Goal: Task Accomplishment & Management: Manage account settings

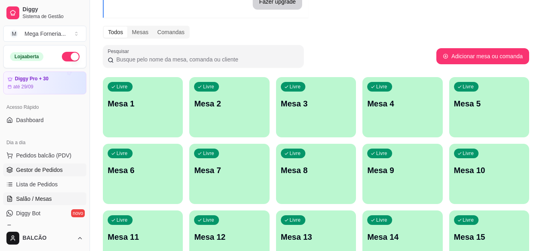
click at [43, 166] on span "Gestor de Pedidos" at bounding box center [39, 170] width 47 height 8
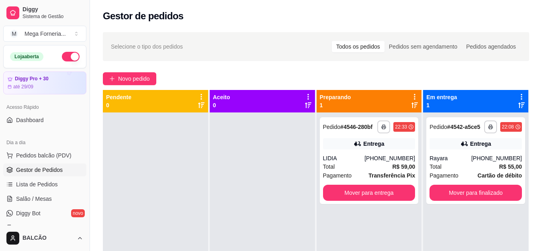
click at [24, 170] on span "Gestor de Pedidos" at bounding box center [39, 170] width 47 height 8
click at [115, 82] on button "Novo pedido" at bounding box center [129, 78] width 53 height 13
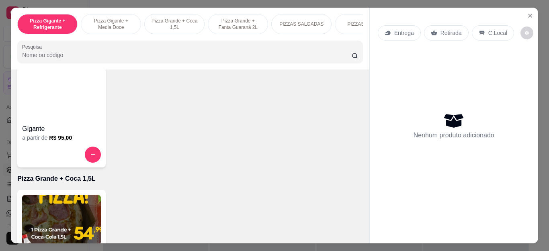
scroll to position [161, 0]
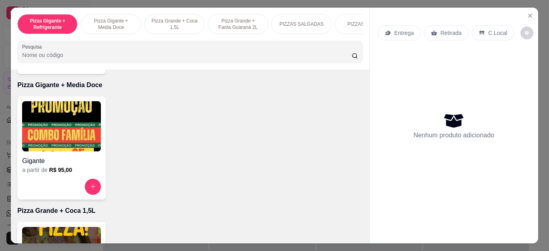
click at [60, 150] on img at bounding box center [61, 126] width 79 height 50
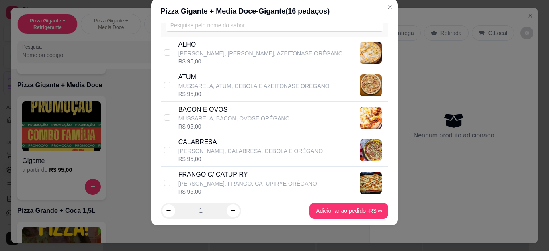
scroll to position [80, 0]
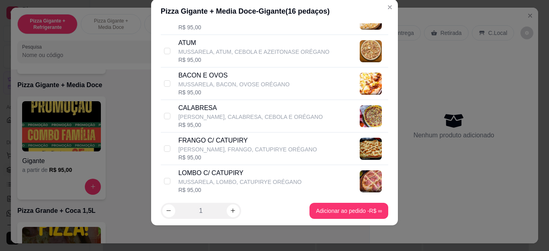
click at [373, 9] on div "Pizza Gigante + Media Doce - Gigante ( 16 pedaços)" at bounding box center [275, 11] width 228 height 11
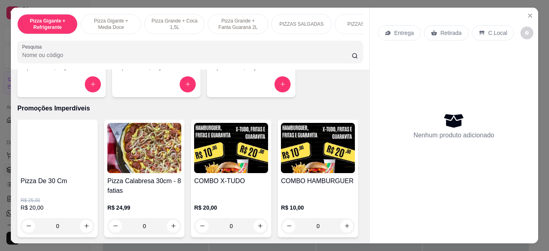
scroll to position [804, 0]
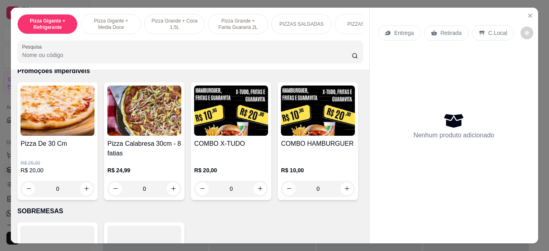
click at [258, 193] on div "0" at bounding box center [231, 189] width 74 height 16
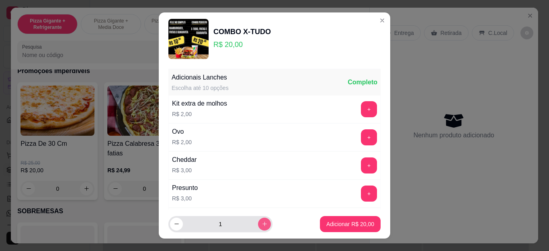
click at [262, 222] on icon "increase-product-quantity" at bounding box center [265, 224] width 6 height 6
type input "2"
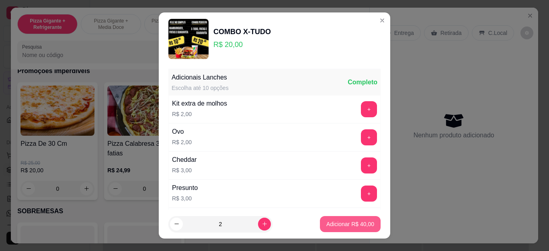
click at [329, 220] on button "Adicionar R$ 40,00" at bounding box center [350, 224] width 61 height 16
click at [452, 30] on p "Retirada" at bounding box center [451, 33] width 21 height 8
type input "2"
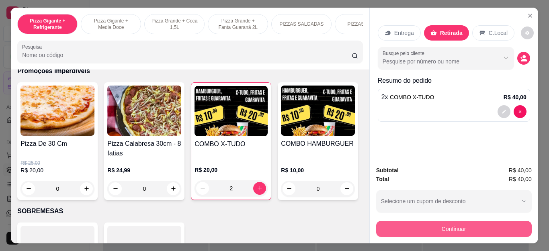
click at [446, 232] on button "Continuar" at bounding box center [454, 229] width 156 height 16
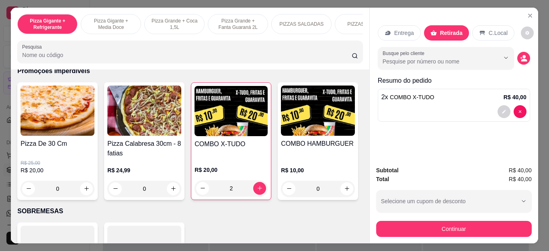
click at [316, 155] on div "Outro" at bounding box center [329, 152] width 57 height 47
type input "R$ 0,00"
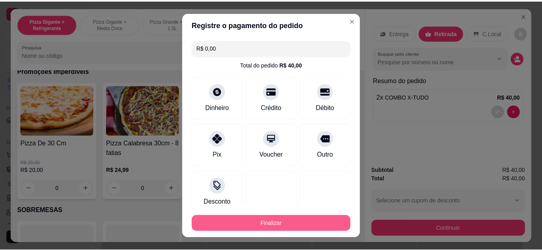
scroll to position [53, 0]
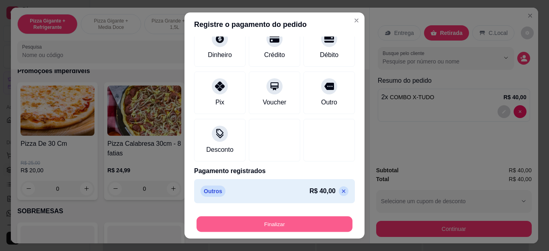
click at [296, 232] on button "Finalizar" at bounding box center [275, 224] width 156 height 16
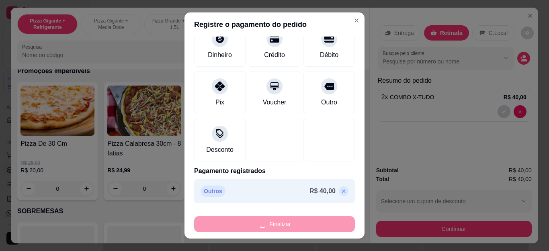
type input "0"
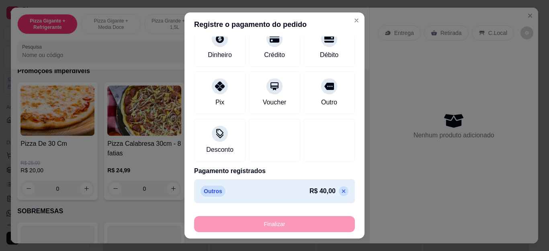
type input "-R$ 40,00"
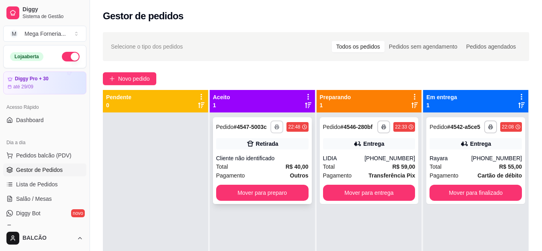
click at [273, 124] on button "button" at bounding box center [277, 127] width 13 height 13
click at [257, 155] on button "IMPRESSORA" at bounding box center [252, 155] width 56 height 12
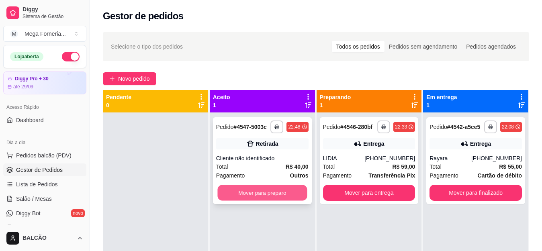
click at [271, 193] on button "Mover para preparo" at bounding box center [263, 193] width 90 height 16
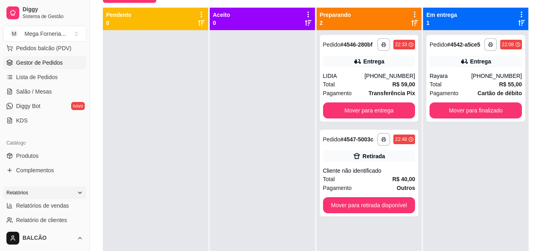
scroll to position [121, 0]
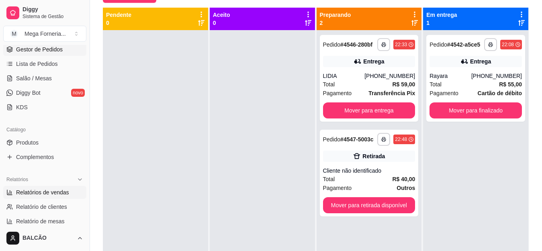
click at [21, 189] on span "Relatórios de vendas" at bounding box center [42, 193] width 53 height 8
select select "ALL"
select select "0"
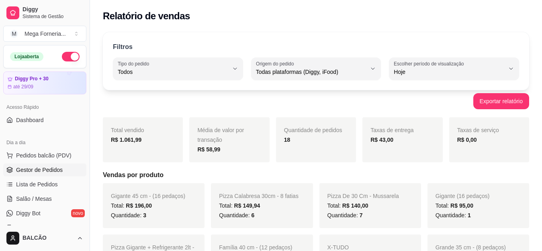
click at [48, 167] on span "Gestor de Pedidos" at bounding box center [39, 170] width 47 height 8
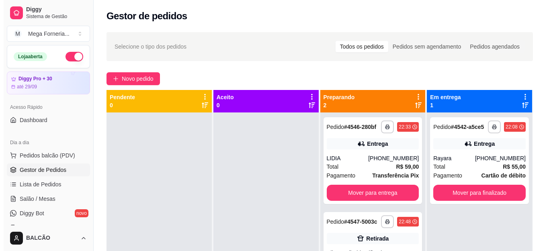
scroll to position [40, 0]
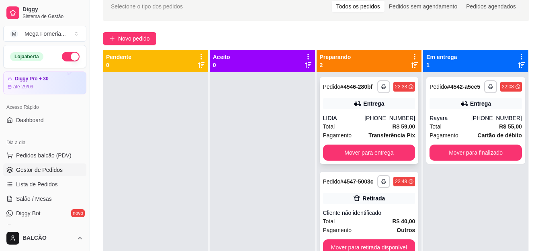
click at [369, 102] on div "Entrega" at bounding box center [373, 104] width 21 height 8
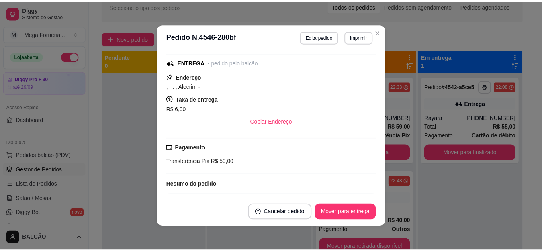
scroll to position [239, 0]
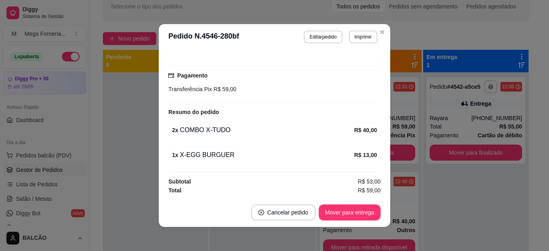
click at [378, 39] on header "**********" at bounding box center [275, 37] width 232 height 26
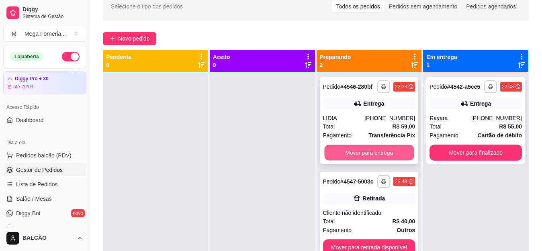
click at [376, 154] on button "Mover para entrega" at bounding box center [369, 153] width 90 height 16
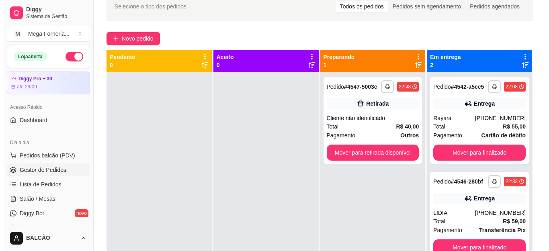
scroll to position [23, 0]
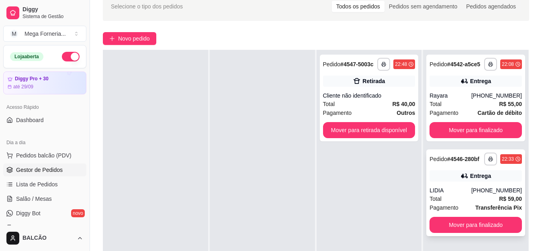
click at [459, 189] on div "LIDIA" at bounding box center [451, 191] width 42 height 8
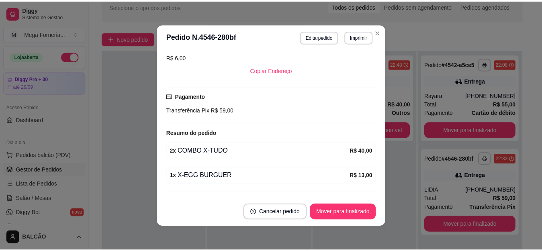
scroll to position [201, 0]
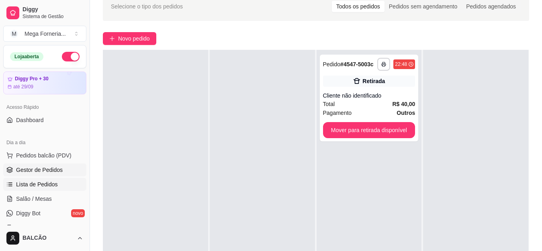
click at [41, 183] on span "Lista de Pedidos" at bounding box center [37, 185] width 42 height 8
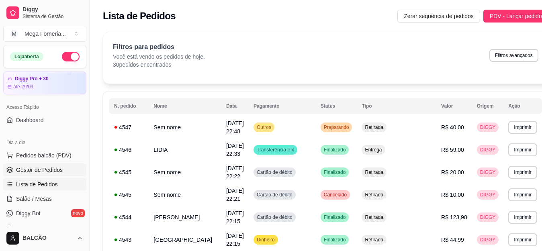
click at [36, 176] on link "Gestor de Pedidos" at bounding box center [44, 170] width 83 height 13
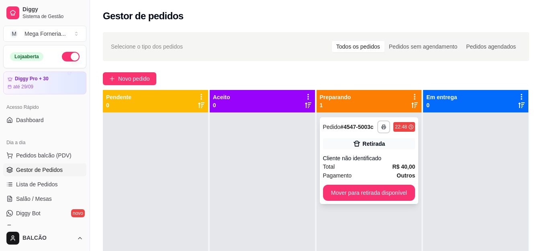
click at [374, 162] on div "Cliente não identificado" at bounding box center [369, 158] width 92 height 8
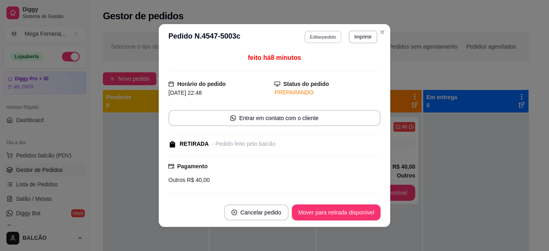
click at [319, 36] on button "Editar pedido" at bounding box center [323, 37] width 37 height 12
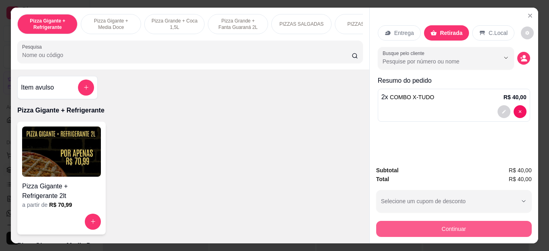
click at [430, 223] on button "Continuar" at bounding box center [454, 229] width 156 height 16
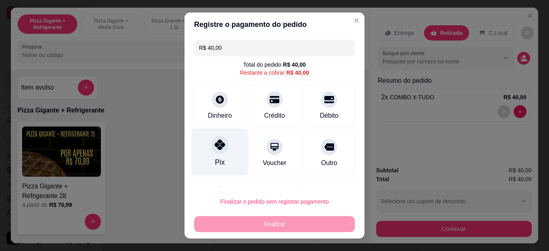
click at [219, 150] on icon at bounding box center [220, 145] width 10 height 10
type input "R$ 0,00"
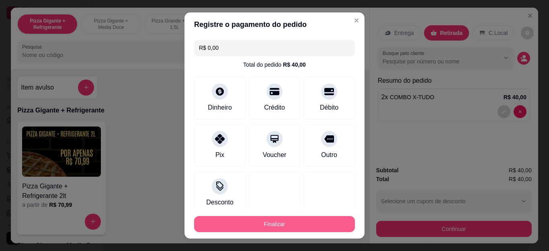
click at [285, 220] on button "Finalizar" at bounding box center [274, 224] width 161 height 16
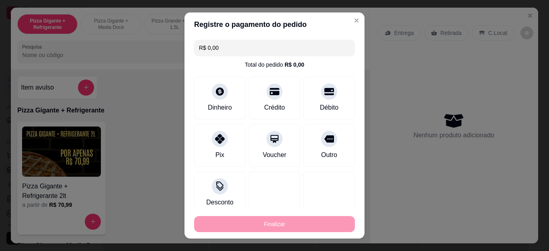
type input "0"
type input "-R$ 40,00"
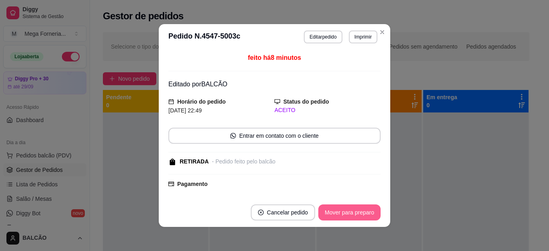
click at [367, 208] on button "Mover para preparo" at bounding box center [349, 213] width 62 height 16
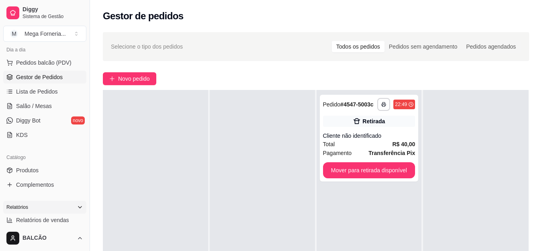
scroll to position [121, 0]
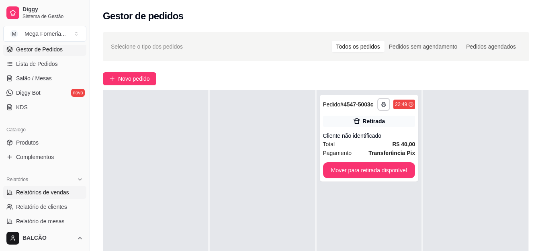
click at [45, 197] on link "Relatórios de vendas" at bounding box center [44, 192] width 83 height 13
select select "ALL"
select select "0"
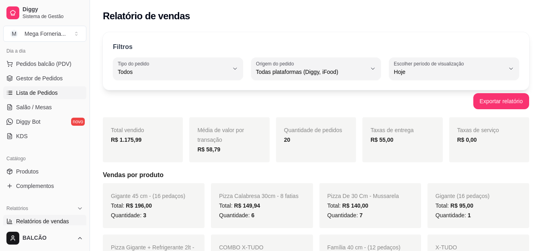
scroll to position [40, 0]
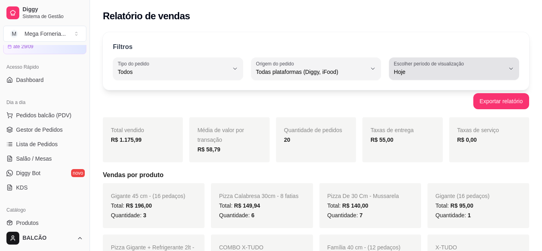
click at [421, 79] on button "Escolher período de visualização Hoje" at bounding box center [454, 68] width 130 height 23
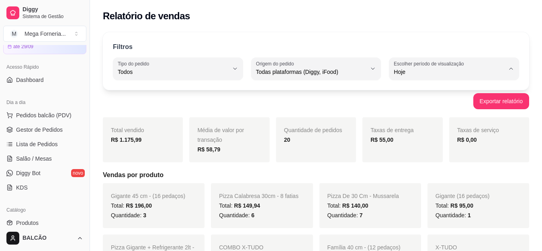
click at [407, 168] on li "Customizado" at bounding box center [454, 170] width 119 height 12
type input "-1"
select select "-1"
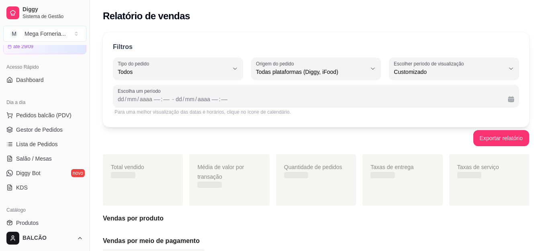
scroll to position [8, 0]
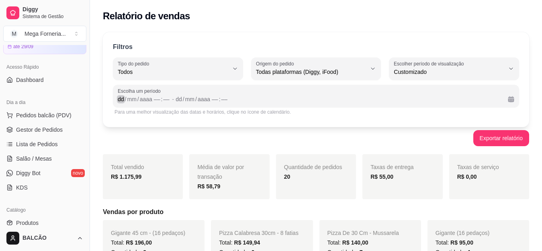
click at [117, 101] on div "dd" at bounding box center [121, 99] width 8 height 8
click at [119, 93] on span "Escolha um período" at bounding box center [316, 91] width 397 height 6
click at [207, 100] on div "0" at bounding box center [207, 99] width 5 height 8
click at [207, 102] on div "9" at bounding box center [207, 99] width 5 height 8
drag, startPoint x: 207, startPoint y: 102, endPoint x: 189, endPoint y: 111, distance: 20.0
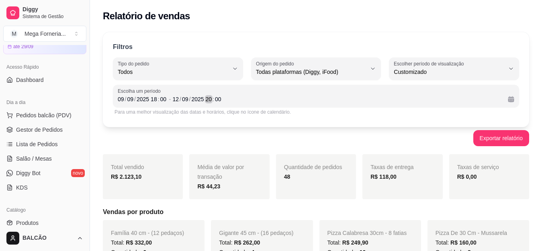
click at [189, 111] on div "Escolha um período [DATE] 18 : 00 - [DATE] 20 : 00 Para uma melhor visualização…" at bounding box center [316, 101] width 407 height 32
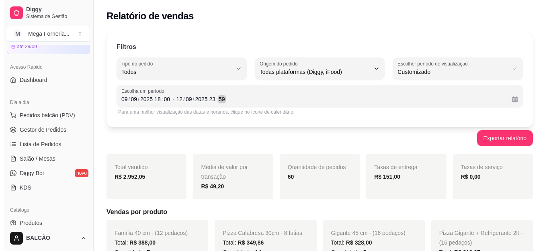
scroll to position [0, 0]
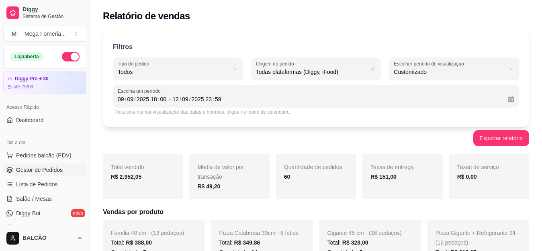
click at [44, 166] on link "Gestor de Pedidos" at bounding box center [44, 170] width 83 height 13
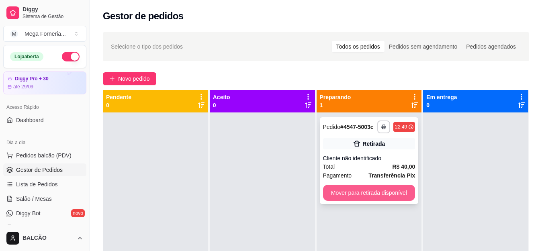
click at [367, 193] on button "Mover para retirada disponível" at bounding box center [369, 193] width 92 height 16
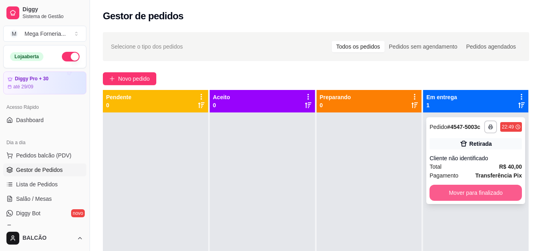
click at [484, 190] on button "Mover para finalizado" at bounding box center [476, 193] width 92 height 16
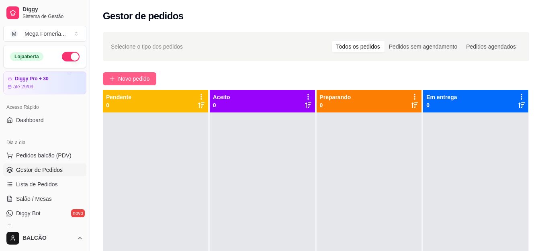
click at [104, 80] on button "Novo pedido" at bounding box center [129, 78] width 53 height 13
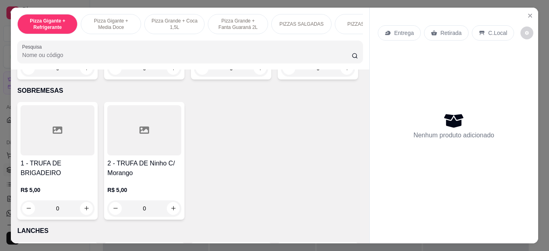
scroll to position [804, 0]
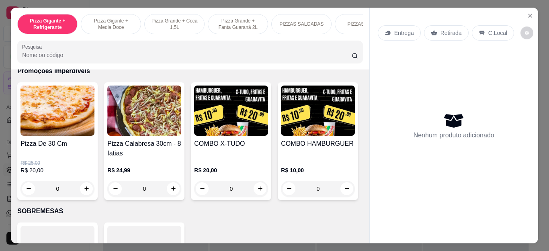
click at [83, 189] on div "0" at bounding box center [58, 189] width 74 height 16
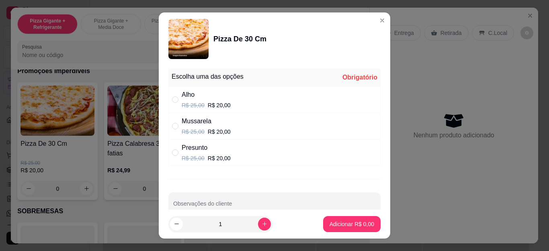
click at [241, 132] on div "Mussarela R$ 25,00 R$ 20,00" at bounding box center [274, 126] width 212 height 27
radio input "true"
click at [349, 225] on p "Adicionar R$ 20,00" at bounding box center [350, 224] width 48 height 8
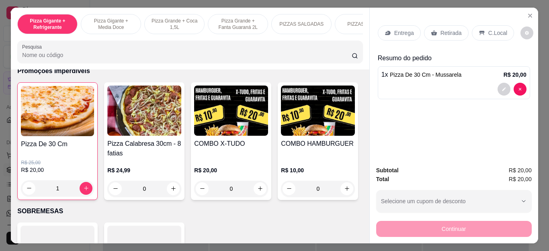
type input "1"
click at [441, 29] on p "Retirada" at bounding box center [451, 33] width 21 height 8
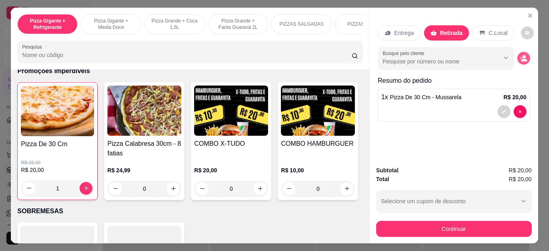
click at [518, 52] on button "decrease-product-quantity" at bounding box center [523, 58] width 13 height 13
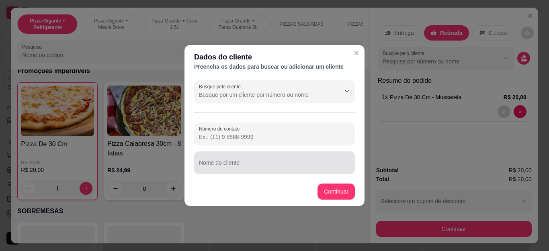
click at [232, 161] on div at bounding box center [274, 163] width 151 height 16
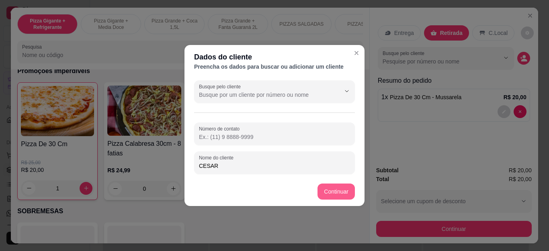
type input "CESAR"
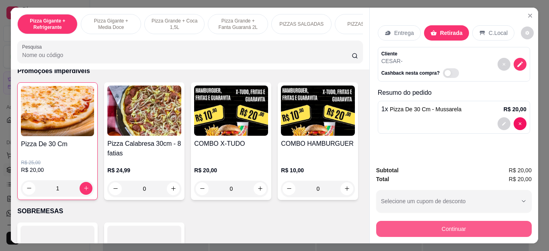
click at [465, 228] on button "Continuar" at bounding box center [454, 229] width 156 height 16
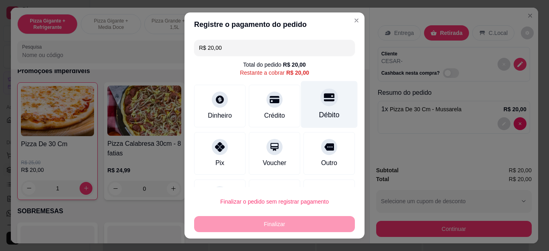
click at [324, 106] on div "Débito" at bounding box center [329, 104] width 57 height 47
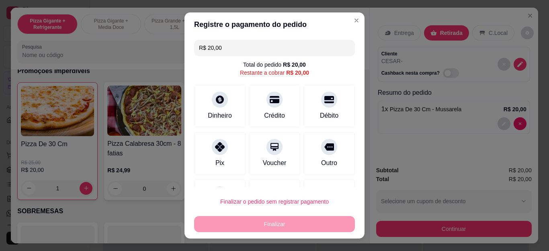
type input "R$ 0,00"
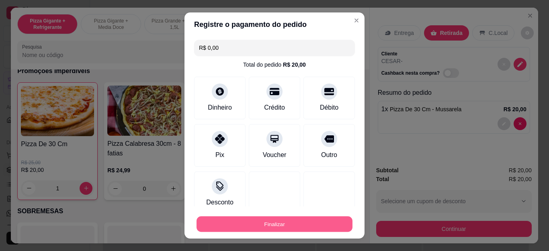
click at [311, 222] on button "Finalizar" at bounding box center [275, 224] width 156 height 16
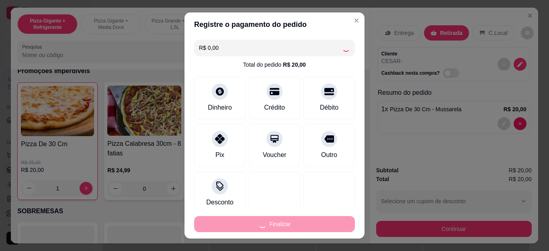
type input "0"
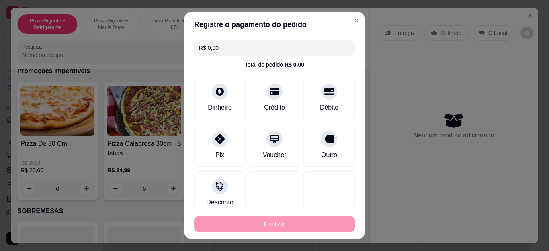
type input "-R$ 20,00"
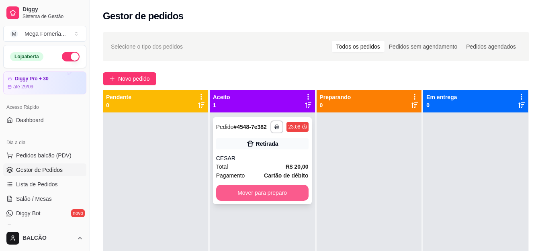
click at [277, 196] on button "Mover para preparo" at bounding box center [262, 193] width 92 height 16
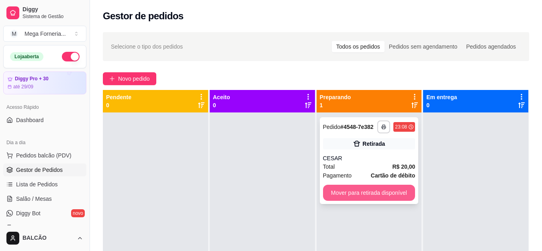
click at [349, 194] on button "Mover para retirada disponível" at bounding box center [369, 193] width 92 height 16
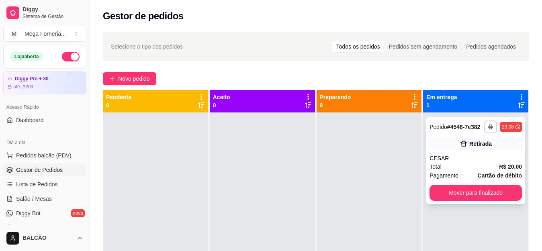
click at [462, 168] on div "Total R$ 20,00" at bounding box center [476, 166] width 92 height 9
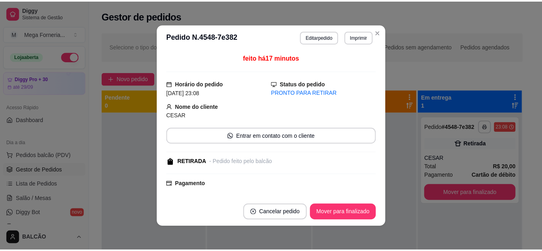
scroll to position [84, 0]
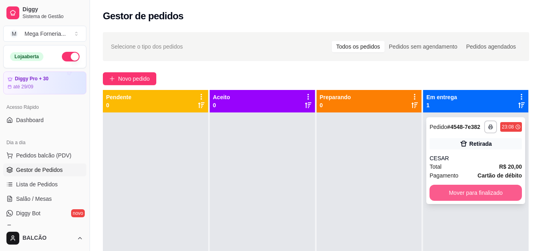
click at [458, 191] on button "Mover para finalizado" at bounding box center [476, 193] width 92 height 16
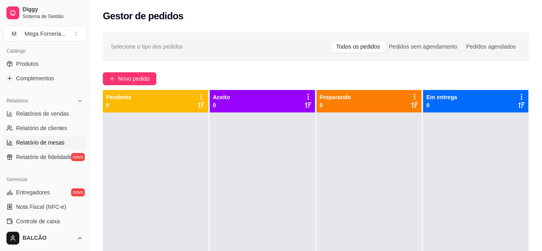
scroll to position [201, 0]
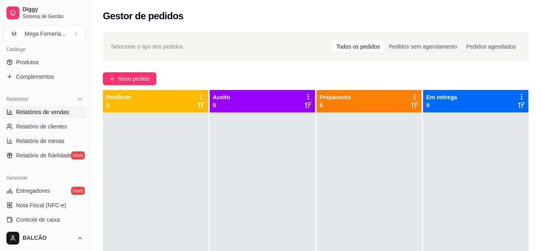
click at [39, 114] on span "Relatórios de vendas" at bounding box center [42, 112] width 53 height 8
select select "ALL"
select select "0"
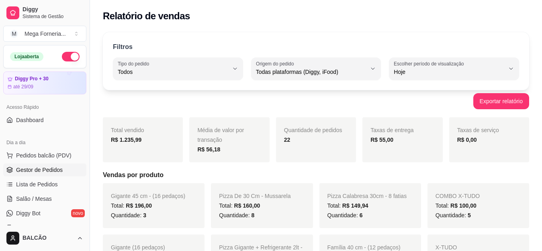
click at [36, 175] on link "Gestor de Pedidos" at bounding box center [44, 170] width 83 height 13
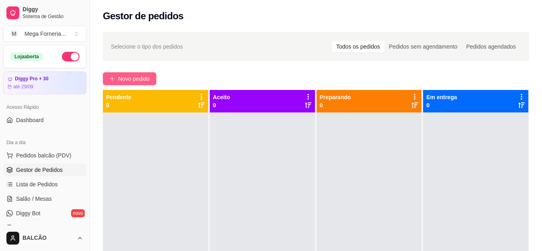
click at [129, 79] on span "Novo pedido" at bounding box center [134, 78] width 32 height 9
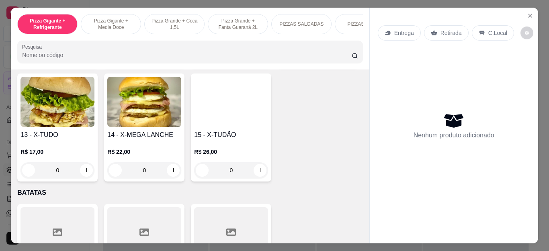
scroll to position [1448, 0]
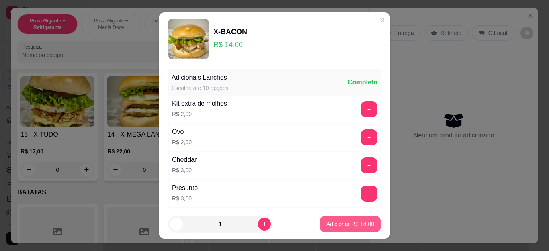
click at [366, 223] on button "Adicionar R$ 14,00" at bounding box center [350, 224] width 61 height 16
type input "1"
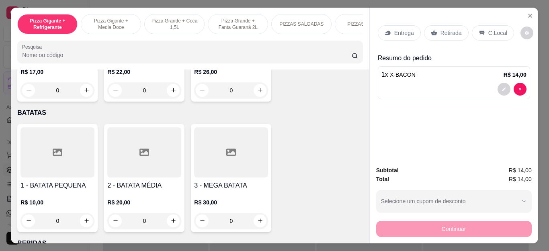
scroll to position [1488, 0]
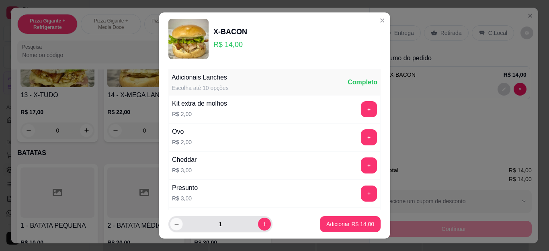
click at [177, 220] on button "decrease-product-quantity" at bounding box center [176, 224] width 12 height 12
type input "0"
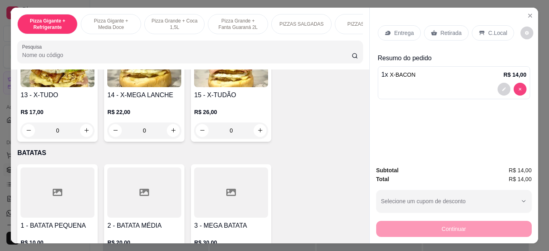
type input "0"
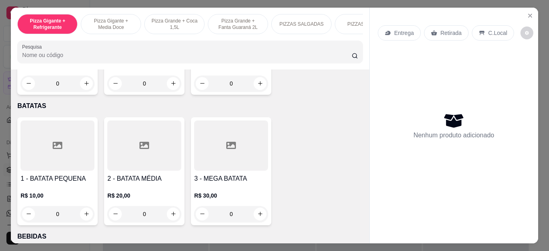
scroll to position [1568, 0]
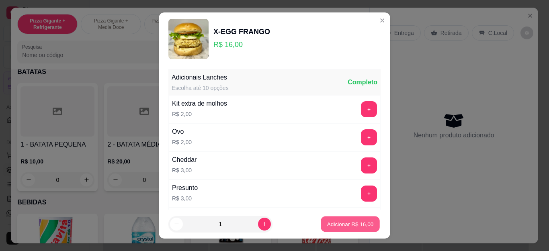
click at [349, 216] on div "Adicionar R$ 16,00" at bounding box center [350, 224] width 61 height 16
click at [341, 221] on p "Adicionar R$ 16,00" at bounding box center [350, 224] width 48 height 8
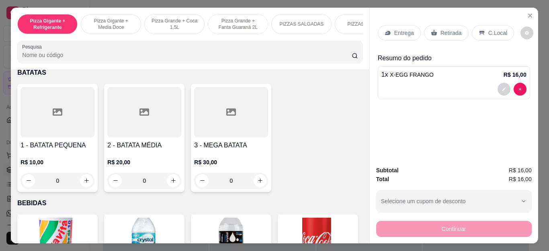
type input "1"
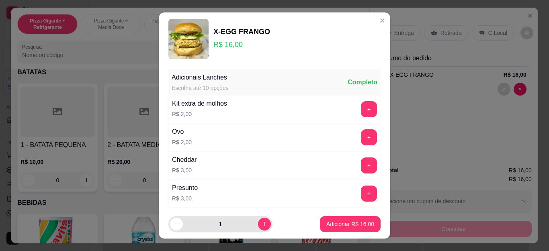
click at [253, 231] on div "1" at bounding box center [220, 224] width 101 height 16
click at [262, 222] on icon "increase-product-quantity" at bounding box center [265, 224] width 6 height 6
type input "3"
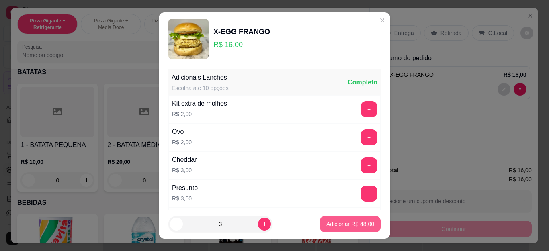
click at [343, 225] on p "Adicionar R$ 48,00" at bounding box center [350, 224] width 48 height 8
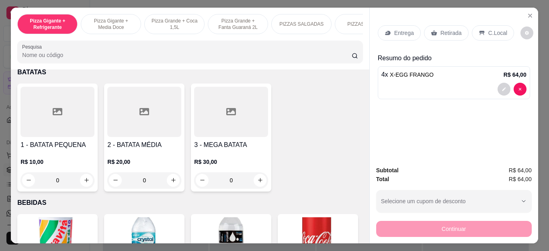
type input "4"
click at [448, 29] on p "Retirada" at bounding box center [451, 33] width 21 height 8
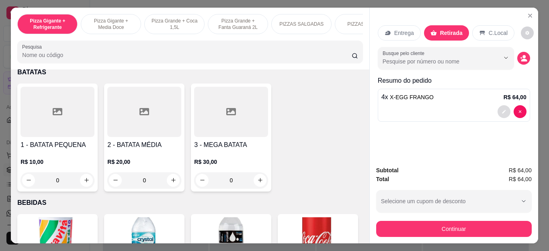
click at [501, 105] on button "decrease-product-quantity" at bounding box center [504, 111] width 13 height 13
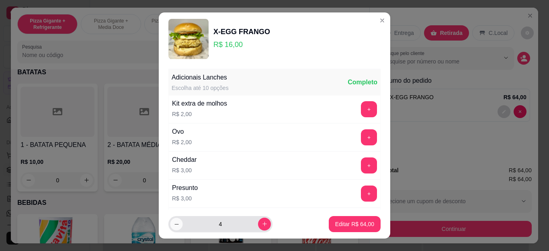
click at [174, 223] on icon "decrease-product-quantity" at bounding box center [177, 224] width 6 height 6
type input "3"
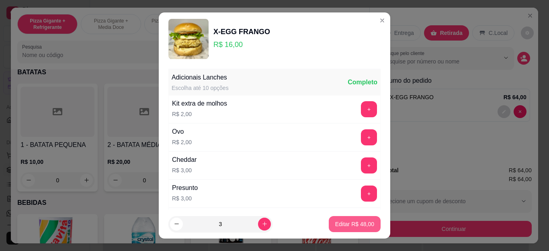
click at [364, 223] on button "Editar R$ 48,00" at bounding box center [355, 224] width 52 height 16
type input "3"
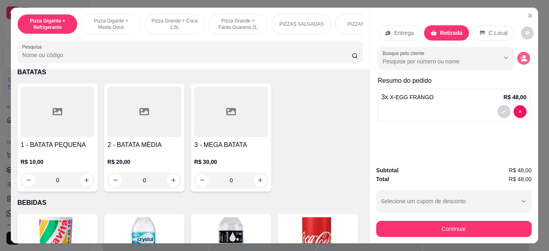
click at [524, 57] on button "decrease-product-quantity" at bounding box center [523, 58] width 13 height 13
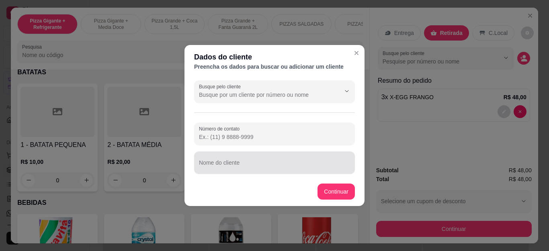
click at [217, 174] on div "Nome do cliente" at bounding box center [274, 163] width 161 height 23
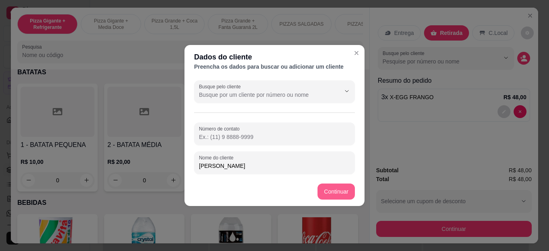
type input "[PERSON_NAME]"
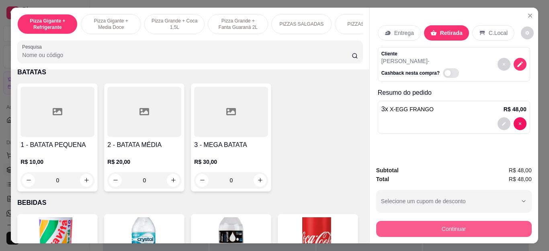
click at [441, 230] on button "Continuar" at bounding box center [454, 229] width 156 height 16
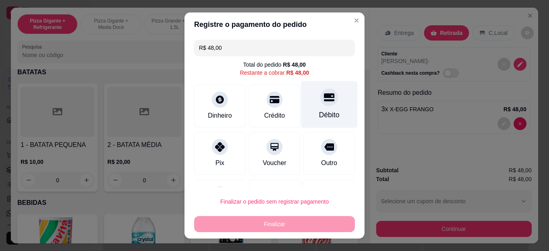
click at [301, 109] on div "Débito" at bounding box center [329, 104] width 57 height 47
type input "R$ 0,00"
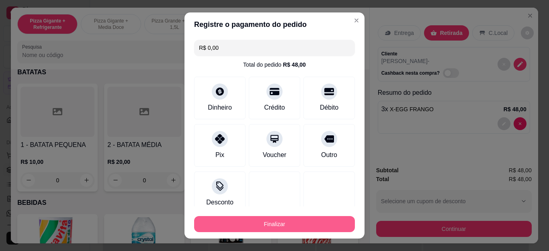
click at [277, 228] on button "Finalizar" at bounding box center [274, 224] width 161 height 16
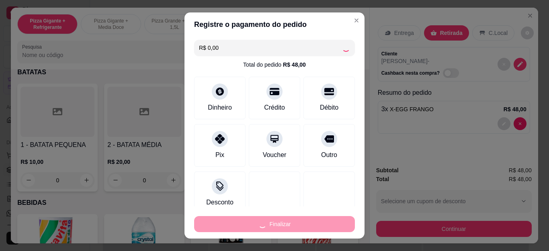
type input "0"
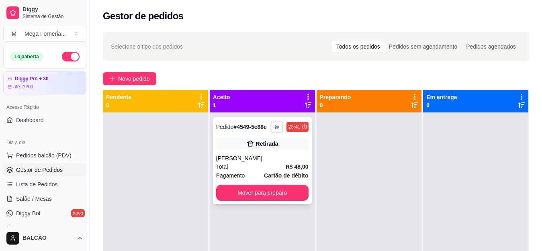
click at [277, 123] on button "button" at bounding box center [277, 127] width 12 height 12
click at [256, 154] on button "IMPRESSORA" at bounding box center [253, 155] width 58 height 13
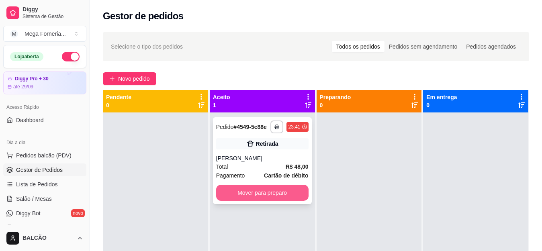
click at [265, 195] on button "Mover para preparo" at bounding box center [262, 193] width 92 height 16
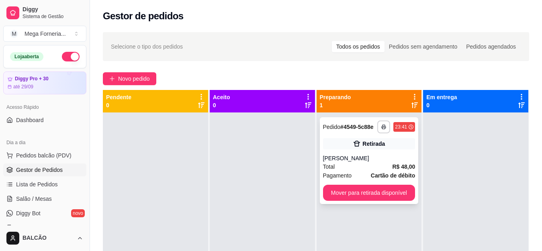
click at [357, 162] on div "[PERSON_NAME]" at bounding box center [369, 158] width 92 height 8
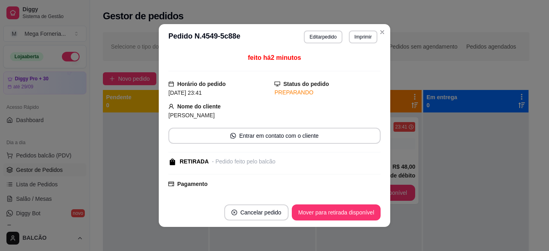
click at [270, 133] on button "Entrar em contato com o cliente" at bounding box center [274, 136] width 212 height 16
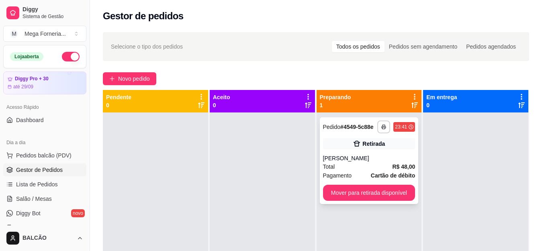
click at [365, 169] on div "Total R$ 48,00" at bounding box center [369, 166] width 92 height 9
click at [137, 78] on span "Novo pedido" at bounding box center [134, 78] width 32 height 9
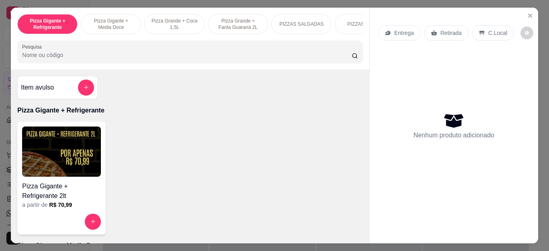
click at [271, 59] on input "Pesquisa" at bounding box center [187, 55] width 330 height 8
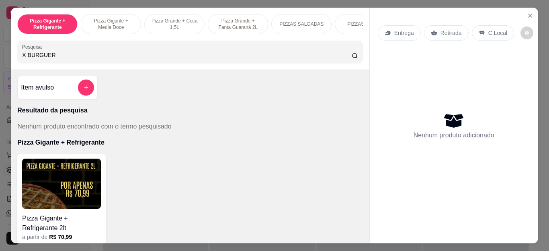
type input "X BURGUER"
click at [46, 59] on input "X BURGUER" at bounding box center [187, 55] width 330 height 8
drag, startPoint x: 53, startPoint y: 59, endPoint x: 0, endPoint y: 59, distance: 53.1
click at [0, 59] on div "Pizza Gigante + Refrigerante Pizza Gigante + Media Doce Pizza Grande + Coca 1,5…" at bounding box center [274, 125] width 549 height 251
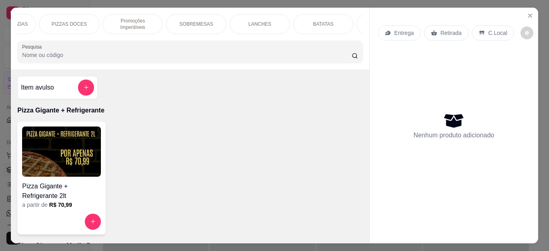
scroll to position [0, 310]
click at [225, 20] on div "LANCHES" at bounding box center [246, 24] width 60 height 20
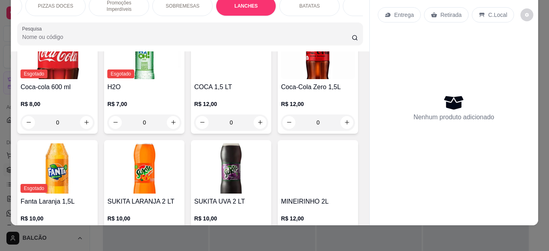
scroll to position [1799, 0]
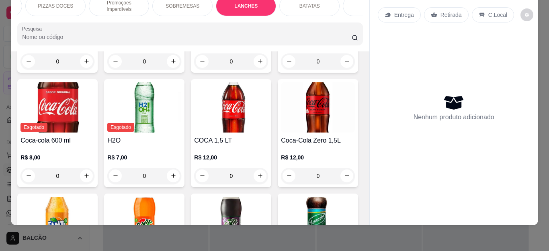
click at [359, 170] on div "Item avulso Pizza Gigante + Refrigerante Pizza Gigante + Refrigerante 2lt a par…" at bounding box center [190, 138] width 358 height 175
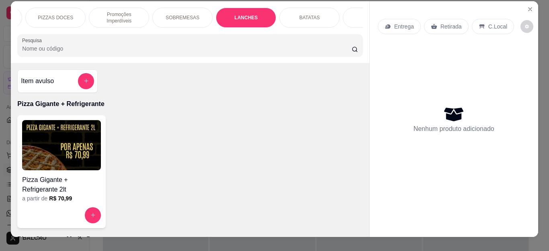
scroll to position [0, 0]
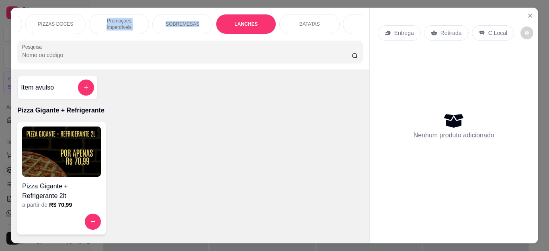
drag, startPoint x: 105, startPoint y: 21, endPoint x: 203, endPoint y: 30, distance: 97.7
click at [219, 26] on div "Pizza Gigante + Refrigerante Pizza Gigante + Media Doce Pizza Grande + Coca 1,5…" at bounding box center [189, 24] width 345 height 20
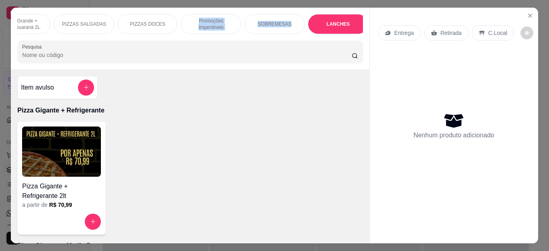
scroll to position [0, 231]
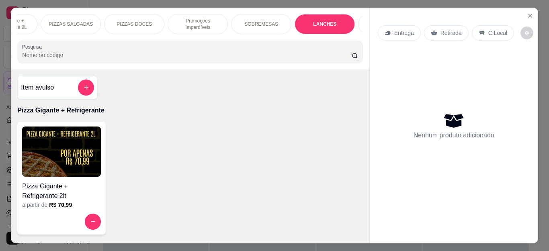
drag, startPoint x: 223, startPoint y: 92, endPoint x: 230, endPoint y: 82, distance: 12.1
click at [224, 92] on div "Item avulso Pizza Gigante + Refrigerante Pizza Gigante + Refrigerante 2lt a par…" at bounding box center [190, 157] width 358 height 175
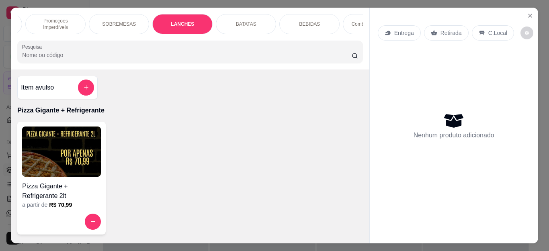
scroll to position [0, 378]
click at [265, 19] on div "BATATAS" at bounding box center [241, 24] width 60 height 20
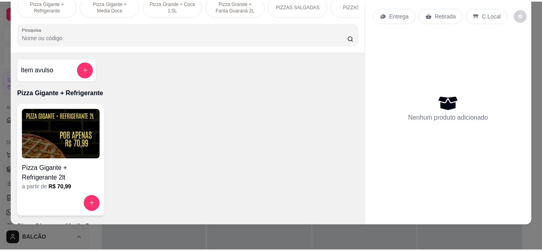
scroll to position [0, 0]
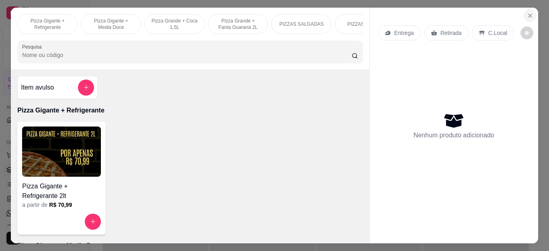
click at [529, 14] on icon "Close" at bounding box center [530, 15] width 3 height 3
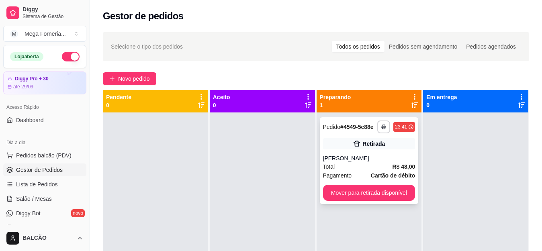
click at [356, 169] on div "Total R$ 48,00" at bounding box center [369, 166] width 92 height 9
click at [371, 173] on strong "Cartão de débito" at bounding box center [393, 175] width 44 height 6
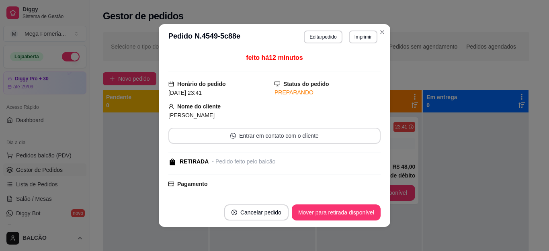
click at [253, 133] on button "Entrar em contato com o cliente" at bounding box center [274, 136] width 212 height 16
click at [341, 211] on button "Mover para retirada disponível" at bounding box center [336, 213] width 89 height 16
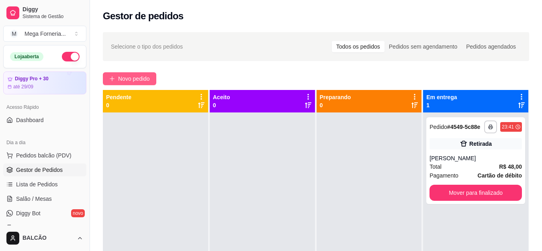
click at [123, 73] on button "Novo pedido" at bounding box center [129, 78] width 53 height 13
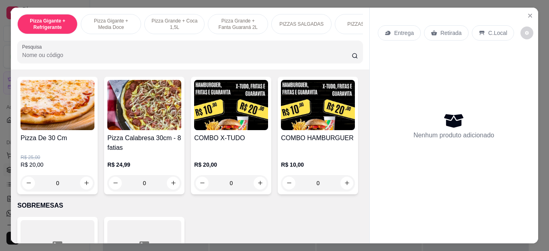
scroll to position [814, 0]
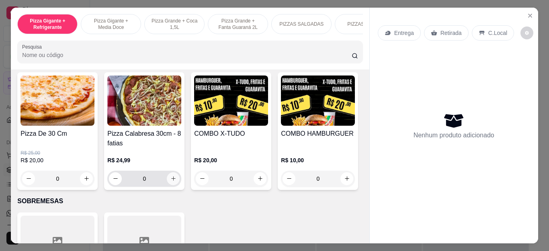
click at [172, 178] on button "increase-product-quantity" at bounding box center [173, 178] width 13 height 13
type input "1"
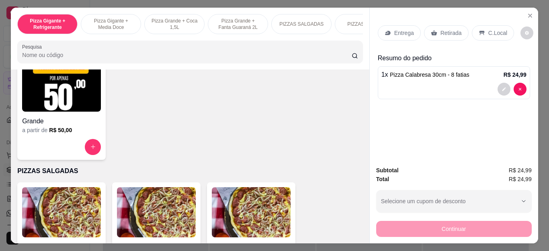
scroll to position [533, 0]
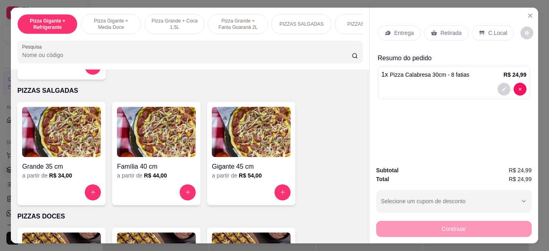
click at [185, 188] on div "Família 40 cm a partir de R$ 44,00" at bounding box center [156, 153] width 88 height 103
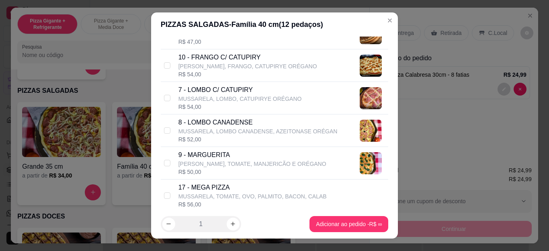
scroll to position [362, 0]
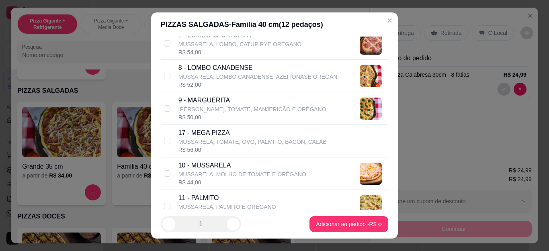
click at [171, 109] on div "9 - MARGUERITA MUSSARELA, TOMATE, MANJERICÃO E ORÉGANO R$ 50,00" at bounding box center [275, 108] width 228 height 33
checkbox input "true"
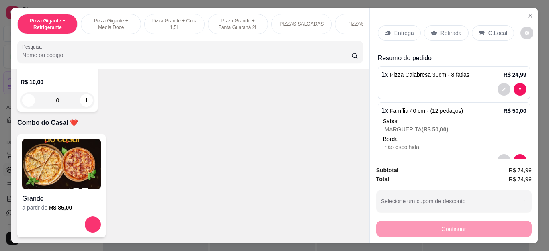
scroll to position [2133, 0]
type input "1"
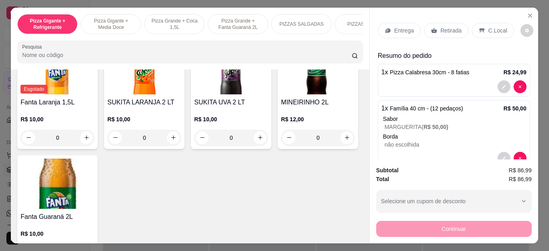
scroll to position [0, 0]
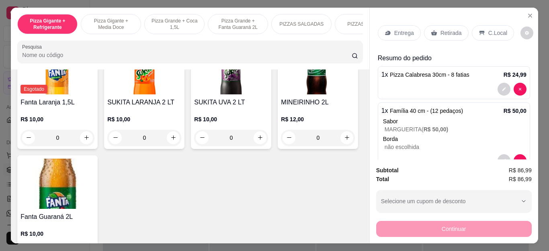
click at [394, 30] on p "Entrega" at bounding box center [404, 33] width 20 height 8
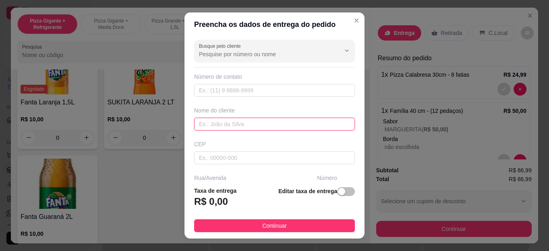
click at [273, 130] on input "text" at bounding box center [274, 124] width 161 height 13
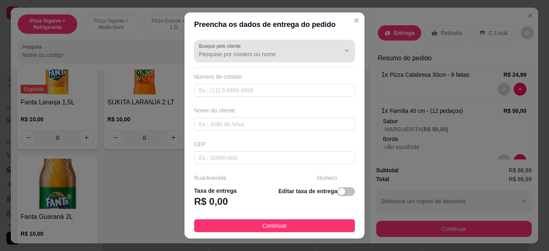
click at [294, 47] on div at bounding box center [274, 51] width 151 height 16
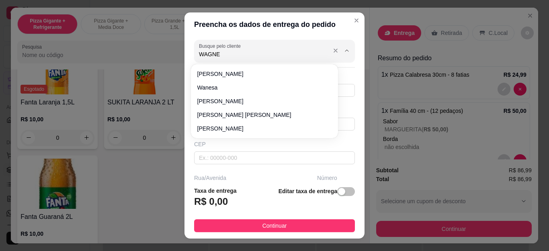
type input "[PERSON_NAME]"
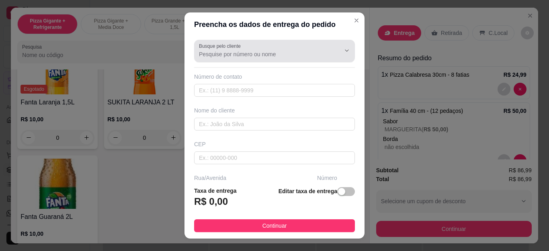
click at [295, 47] on div at bounding box center [274, 51] width 151 height 16
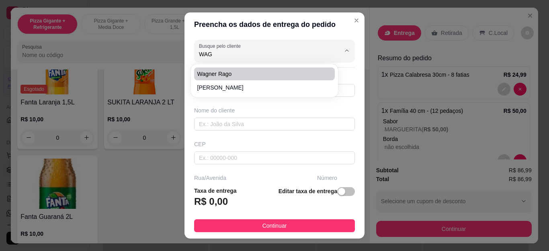
click at [253, 72] on span "Wagner Rago" at bounding box center [260, 74] width 126 height 8
type input "Wagner Rago"
type input "22997992770"
type input "Wagner Rago"
type input "Cabo Frio"
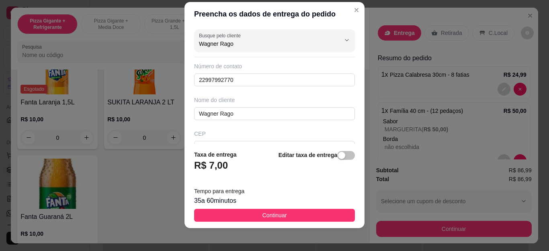
scroll to position [13, 0]
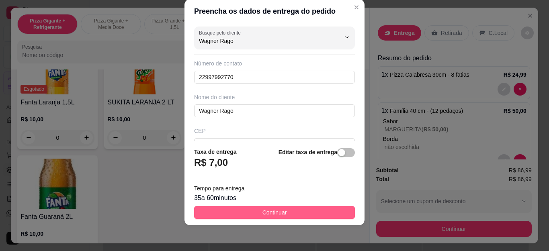
click at [267, 207] on button "Continuar" at bounding box center [274, 212] width 161 height 13
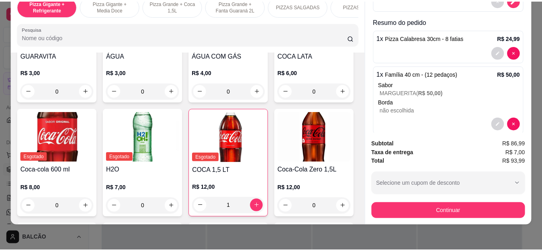
scroll to position [154, 0]
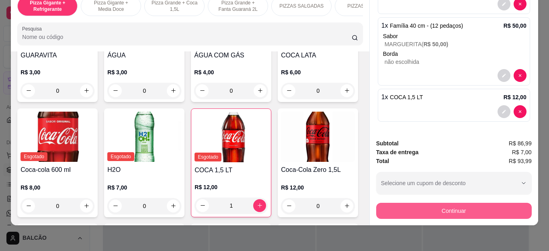
click at [468, 203] on button "Continuar" at bounding box center [454, 211] width 156 height 16
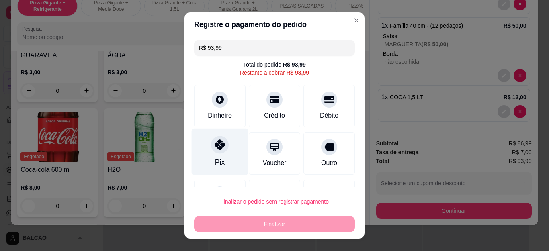
click at [215, 150] on icon at bounding box center [220, 145] width 10 height 10
type input "R$ 0,00"
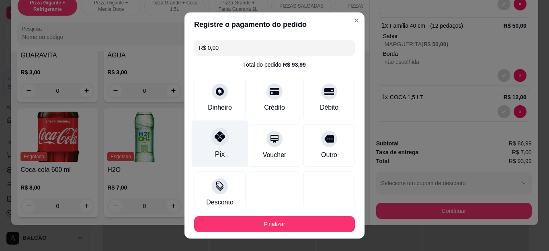
click at [219, 137] on icon at bounding box center [220, 136] width 10 height 10
click at [222, 151] on div "Pix" at bounding box center [220, 144] width 57 height 47
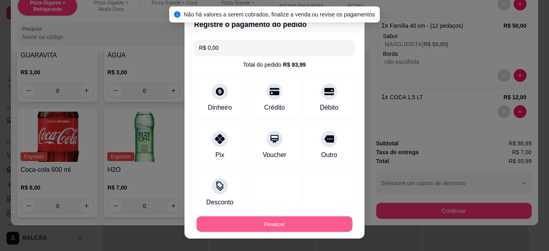
click at [275, 219] on button "Finalizar" at bounding box center [275, 224] width 156 height 16
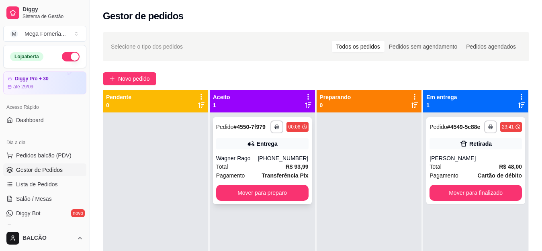
click at [240, 139] on div "Entrega" at bounding box center [262, 143] width 92 height 11
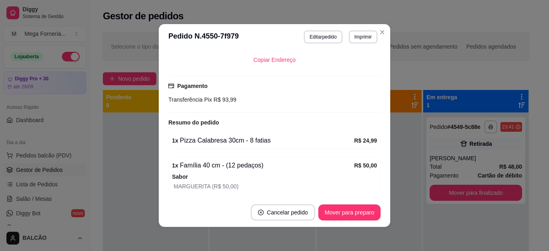
scroll to position [240, 0]
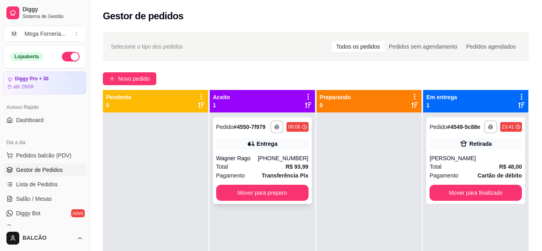
click at [258, 158] on div "Wagner Rago" at bounding box center [237, 158] width 42 height 8
click at [143, 76] on span "Novo pedido" at bounding box center [134, 78] width 32 height 9
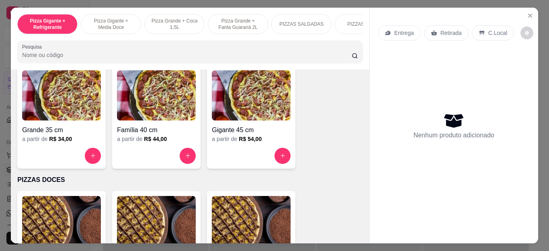
scroll to position [549, 0]
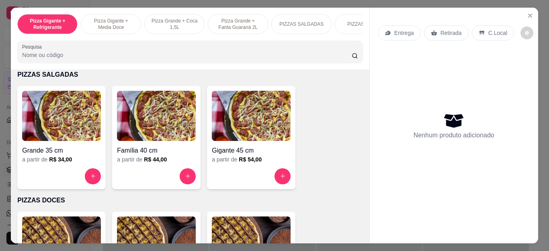
click at [164, 150] on h4 "Família 40 cm" at bounding box center [156, 151] width 79 height 10
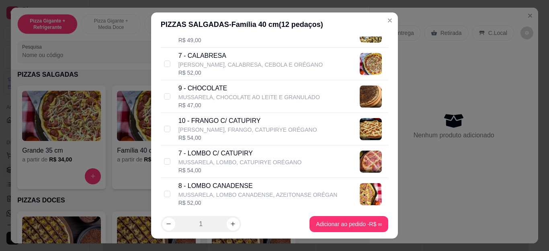
scroll to position [281, 0]
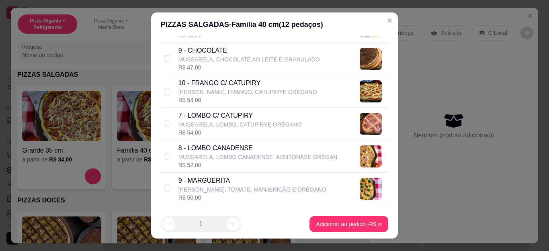
click at [230, 190] on p "[PERSON_NAME], TOMATE, MANJERICÃO E ORÉGANO" at bounding box center [253, 190] width 148 height 8
checkbox input "true"
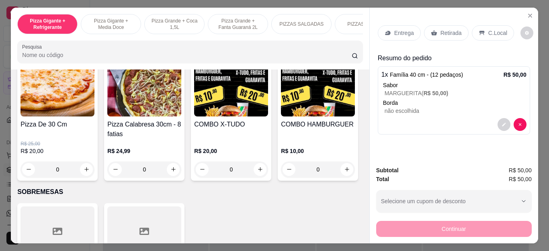
scroll to position [809, 0]
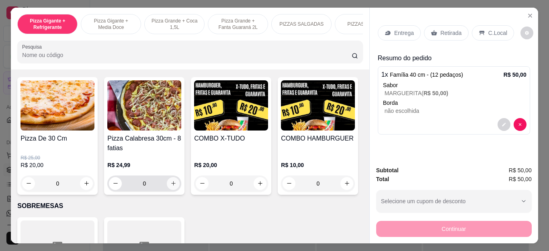
click at [174, 186] on button "increase-product-quantity" at bounding box center [173, 183] width 13 height 13
type input "1"
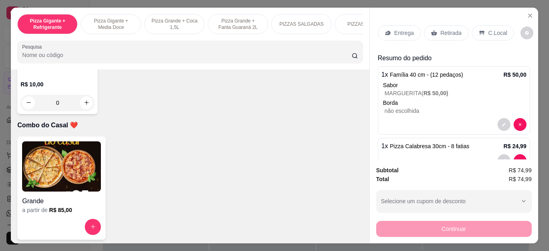
scroll to position [2139, 0]
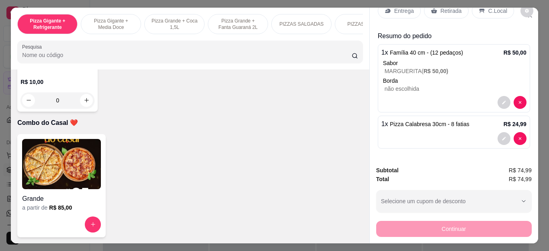
type input "1"
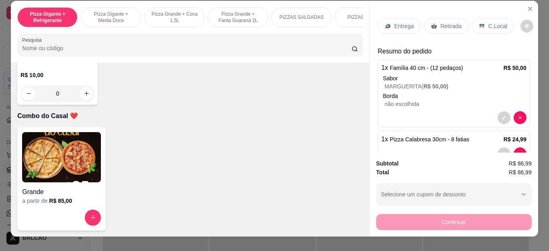
scroll to position [0, 0]
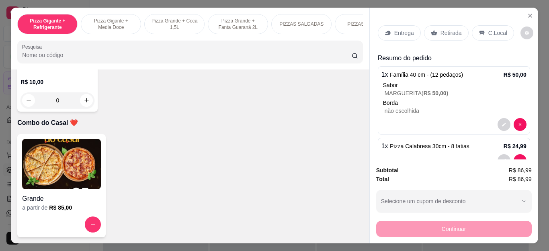
click at [394, 25] on div "Entrega" at bounding box center [399, 32] width 43 height 15
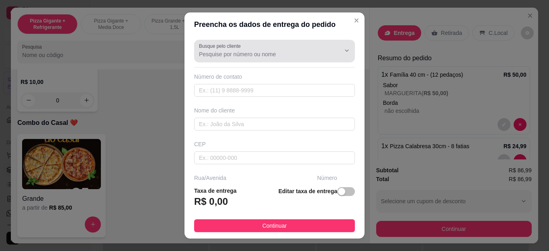
click at [292, 50] on div at bounding box center [274, 51] width 151 height 16
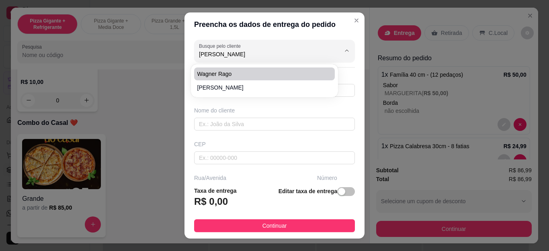
click at [304, 72] on span "Wagner Rago" at bounding box center [260, 74] width 126 height 8
type input "Wagner Rago"
type input "22997992770"
type input "Wagner Rago"
type input "Cabo Frio"
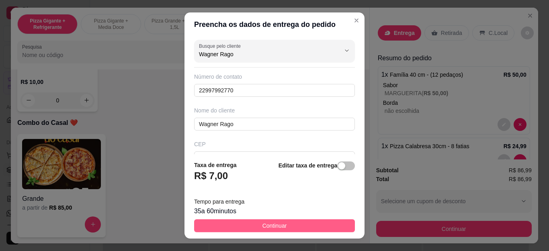
type input "Wagner Rago"
click at [310, 223] on button "Continuar" at bounding box center [274, 226] width 161 height 13
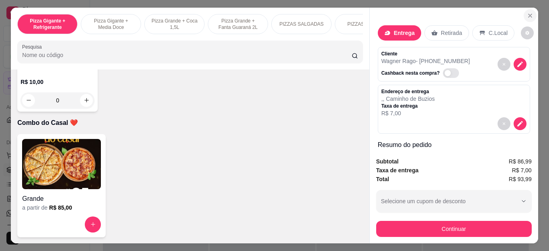
click at [528, 12] on icon "Close" at bounding box center [530, 15] width 6 height 6
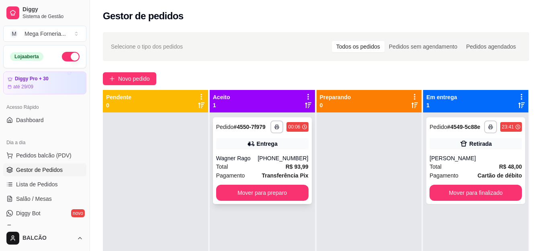
click at [259, 151] on div "**********" at bounding box center [262, 160] width 99 height 87
click at [139, 81] on span "Novo pedido" at bounding box center [134, 78] width 32 height 9
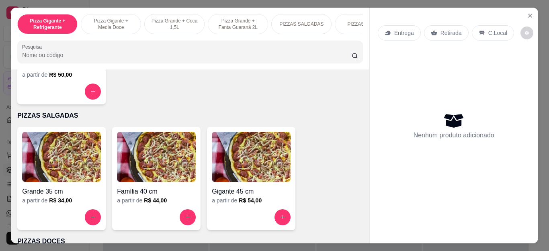
scroll to position [501, 0]
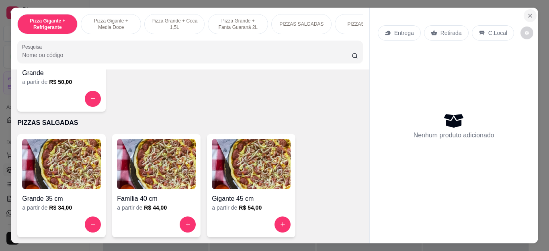
click at [531, 10] on button "Close" at bounding box center [530, 15] width 13 height 13
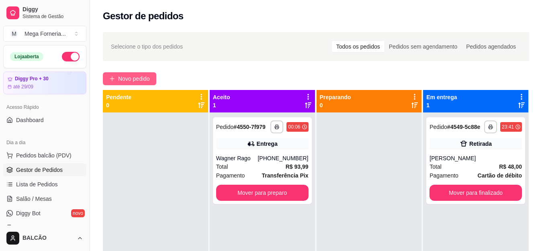
click at [137, 77] on span "Novo pedido" at bounding box center [134, 78] width 32 height 9
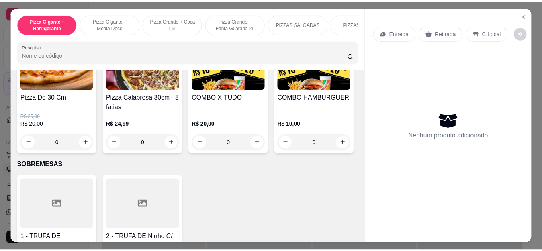
scroll to position [817, 0]
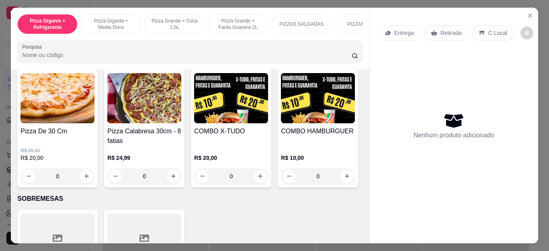
click at [258, 177] on div "0" at bounding box center [231, 176] width 74 height 16
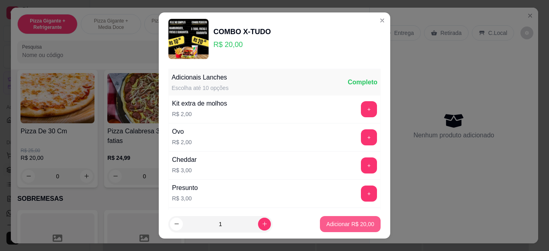
click at [329, 224] on p "Adicionar R$ 20,00" at bounding box center [350, 224] width 48 height 8
type input "1"
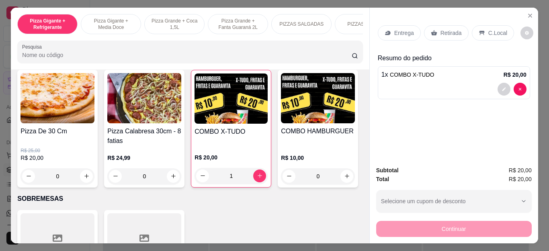
click at [398, 31] on p "Entrega" at bounding box center [404, 33] width 20 height 8
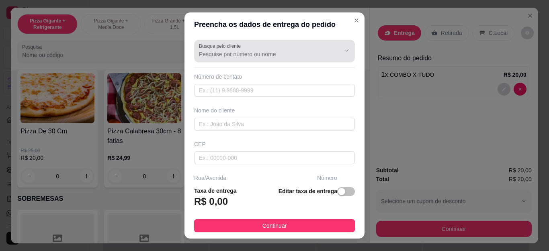
click at [285, 53] on input "Busque pelo cliente" at bounding box center [263, 54] width 129 height 8
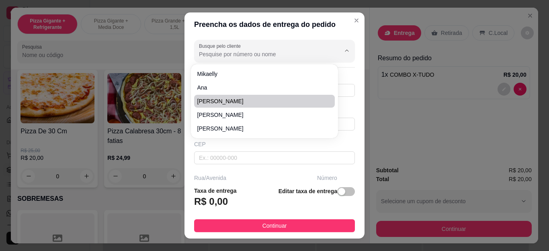
click at [386, 97] on div "Preencha os dados de entrega do pedido Busque pelo cliente Número de contato No…" at bounding box center [274, 125] width 549 height 251
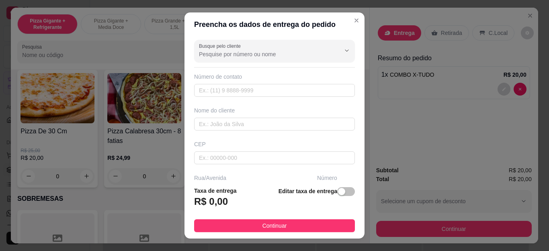
click at [278, 57] on input "Busque pelo cliente" at bounding box center [263, 54] width 129 height 8
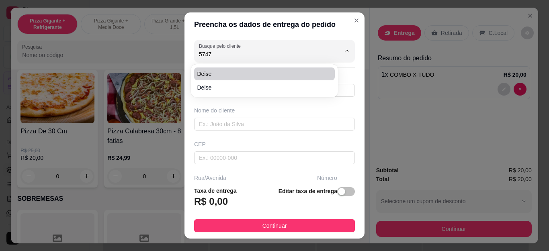
click at [273, 74] on span "Deise" at bounding box center [260, 74] width 126 height 8
type input "Deise"
type input "5522981195747"
type input "Deise"
type input "Cabo Frio"
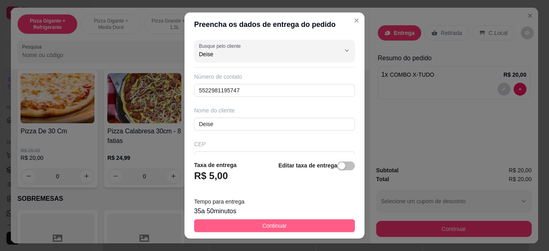
type input "Deise"
click at [287, 222] on button "Continuar" at bounding box center [274, 226] width 161 height 13
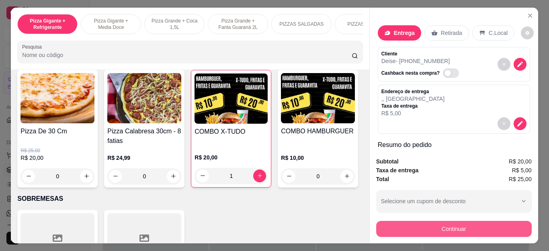
click at [448, 221] on button "Continuar" at bounding box center [454, 229] width 156 height 16
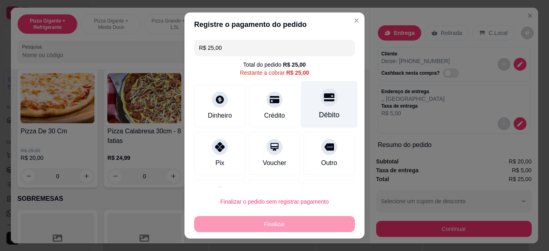
click at [320, 107] on div "Débito" at bounding box center [329, 104] width 57 height 47
type input "R$ 0,00"
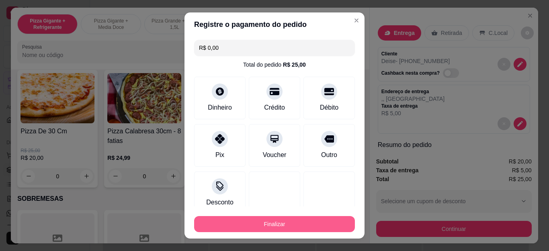
click at [310, 218] on button "Finalizar" at bounding box center [274, 224] width 161 height 16
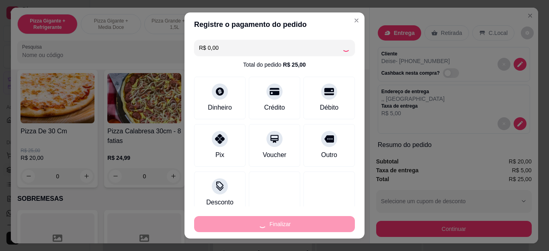
type input "0"
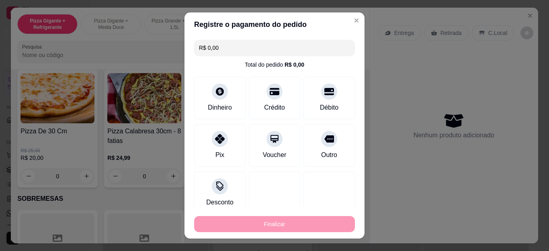
type input "-R$ 25,00"
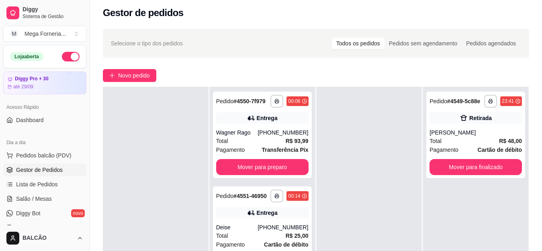
scroll to position [7, 0]
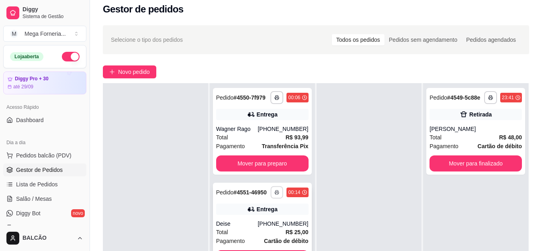
click at [272, 194] on button "button" at bounding box center [277, 192] width 12 height 12
click at [269, 220] on button "IMPRESSORA" at bounding box center [253, 220] width 58 height 13
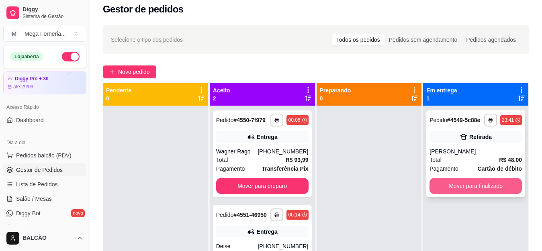
click at [485, 187] on button "Mover para finalizado" at bounding box center [476, 186] width 92 height 16
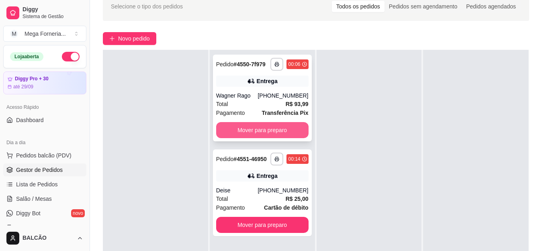
scroll to position [0, 0]
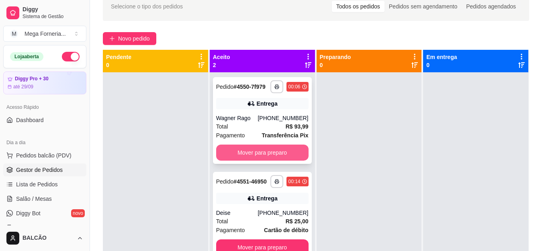
click at [267, 150] on button "Mover para preparo" at bounding box center [262, 153] width 92 height 16
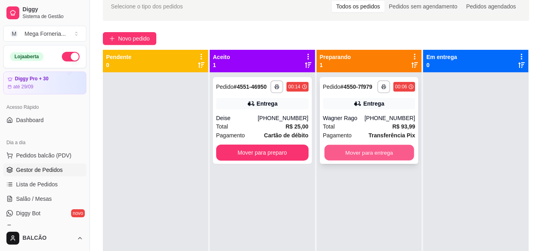
click at [374, 153] on button "Mover para entrega" at bounding box center [369, 153] width 90 height 16
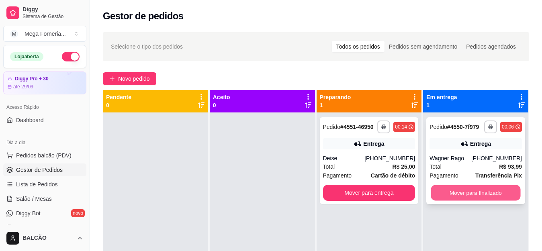
click at [477, 195] on button "Mover para finalizado" at bounding box center [476, 193] width 90 height 16
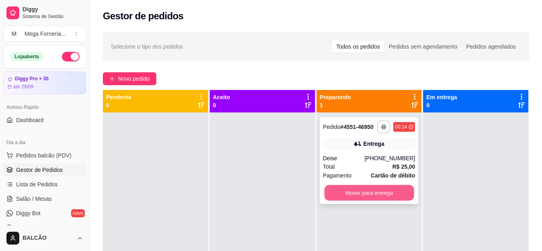
click at [373, 191] on button "Mover para entrega" at bounding box center [369, 193] width 90 height 16
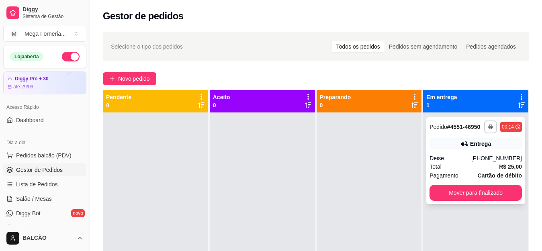
click at [493, 158] on div "[PHONE_NUMBER]" at bounding box center [497, 158] width 51 height 8
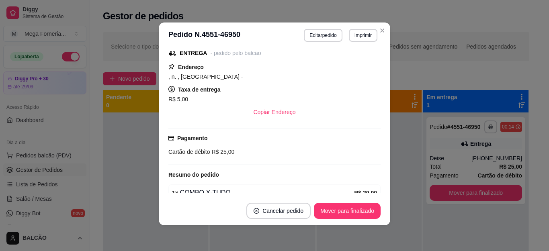
scroll to position [186, 0]
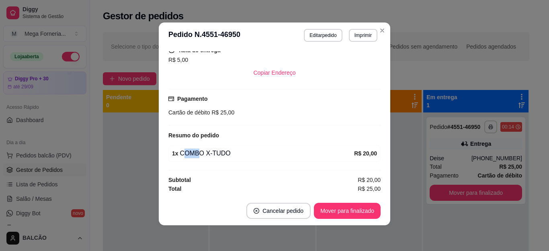
click at [195, 154] on div "1 x COMBO X-TUDO" at bounding box center [263, 154] width 182 height 10
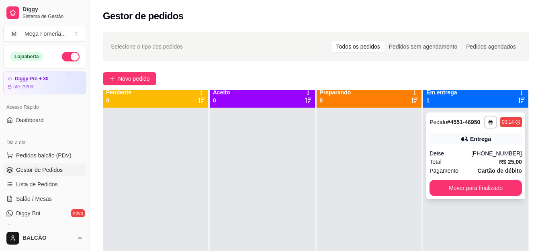
scroll to position [0, 0]
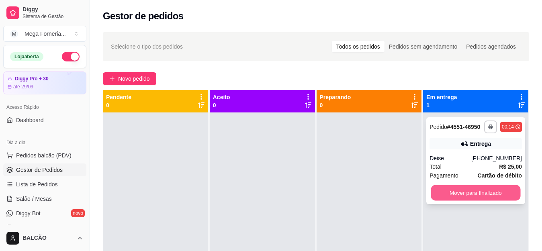
click at [477, 189] on button "Mover para finalizado" at bounding box center [476, 193] width 90 height 16
